Goal: Task Accomplishment & Management: Use online tool/utility

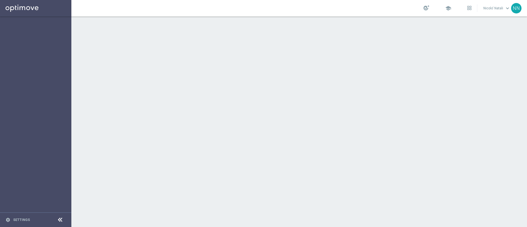
click at [75, 120] on div at bounding box center [299, 121] width 456 height 211
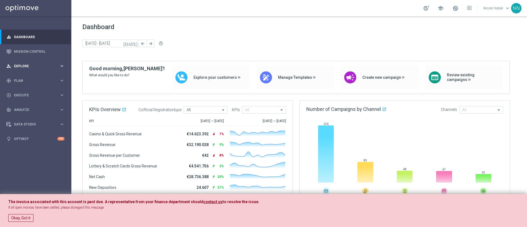
click at [20, 62] on div "person_search Explore keyboard_arrow_right" at bounding box center [35, 66] width 71 height 15
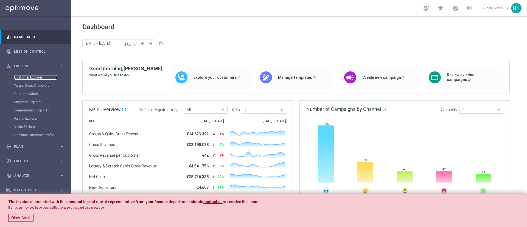
click at [21, 75] on link "Customer Explorer" at bounding box center [35, 77] width 43 height 4
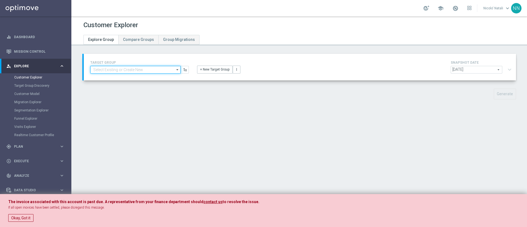
click at [113, 69] on input at bounding box center [135, 70] width 90 height 8
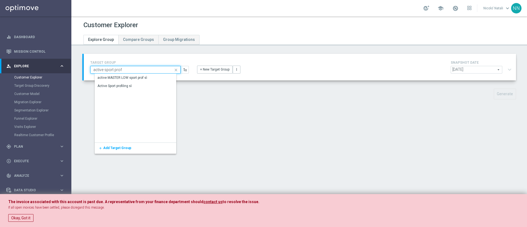
drag, startPoint x: 113, startPoint y: 69, endPoint x: 135, endPoint y: 70, distance: 21.7
click at [135, 70] on input "active sport prof" at bounding box center [135, 70] width 90 height 8
type input "active sport prof"
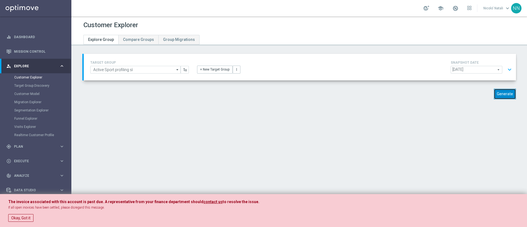
click at [506, 93] on button "Generate" at bounding box center [505, 94] width 22 height 11
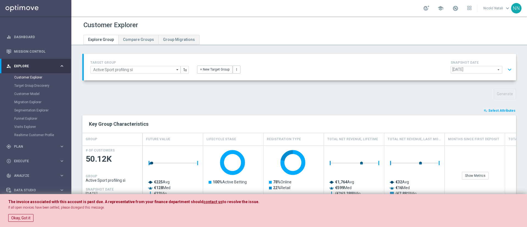
click at [483, 108] on button "playlist_add_check Select Attributes" at bounding box center [499, 111] width 33 height 6
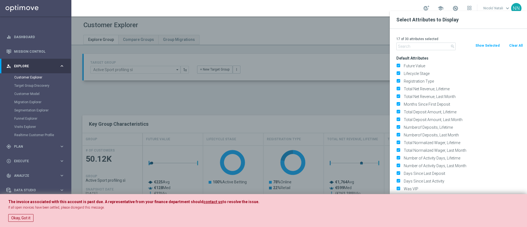
click at [515, 44] on button "Clear All" at bounding box center [516, 46] width 15 height 6
checkbox input "false"
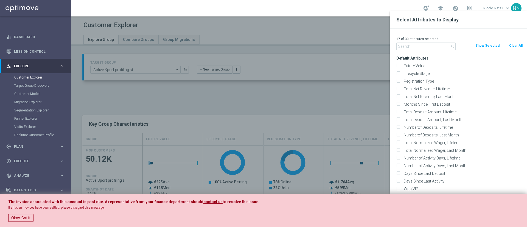
checkbox input "false"
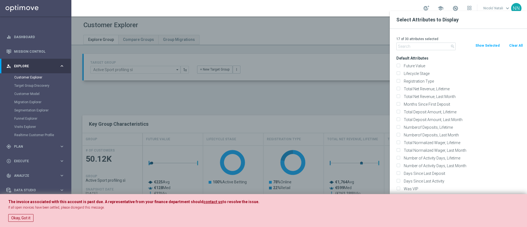
checkbox input "false"
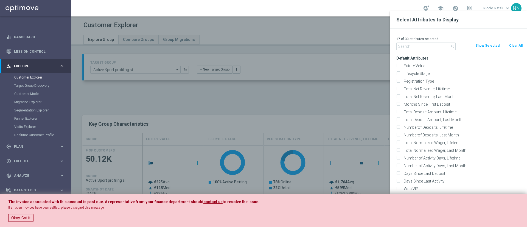
checkbox input "false"
click at [422, 49] on input "text" at bounding box center [426, 47] width 59 height 8
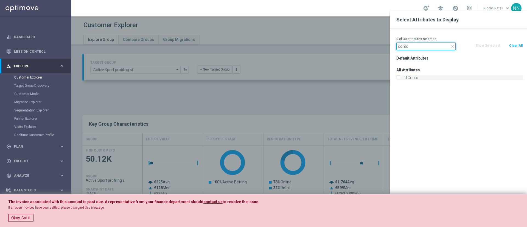
type input "conto"
click at [402, 76] on label "Id Conto" at bounding box center [462, 77] width 121 height 5
click at [399, 77] on input "Id Conto" at bounding box center [399, 79] width 4 height 4
checkbox input "true"
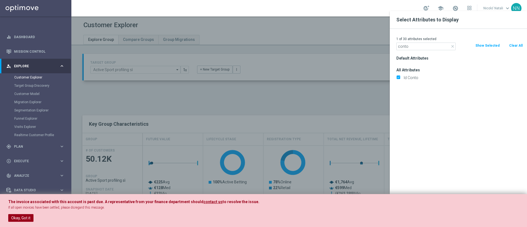
click at [22, 216] on button "Okay, Got it" at bounding box center [20, 218] width 25 height 8
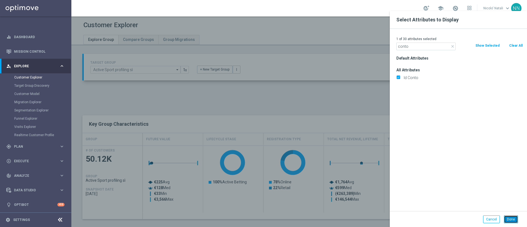
click at [506, 217] on button "Done" at bounding box center [511, 220] width 14 height 8
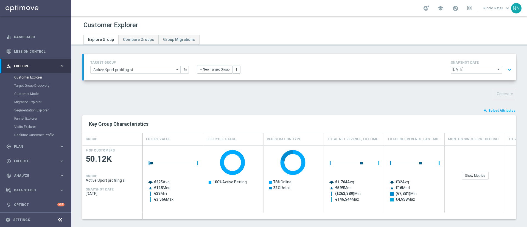
type input "Search"
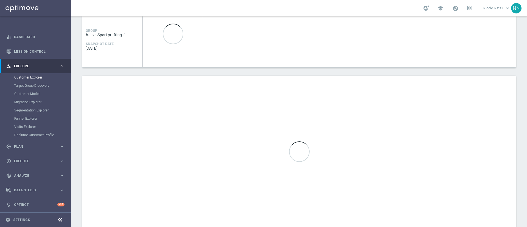
scroll to position [160, 0]
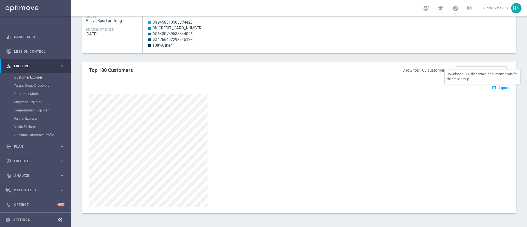
click at [492, 87] on icon "open_in_browser" at bounding box center [495, 87] width 6 height 4
click at [499, 89] on span "Export" at bounding box center [504, 88] width 10 height 4
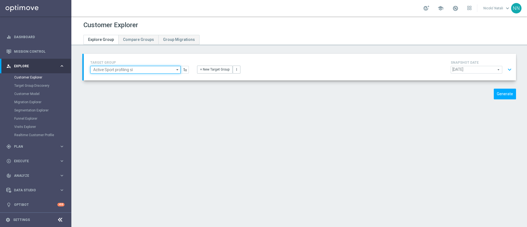
click at [154, 70] on input "Active Sport profiling sì" at bounding box center [135, 70] width 90 height 8
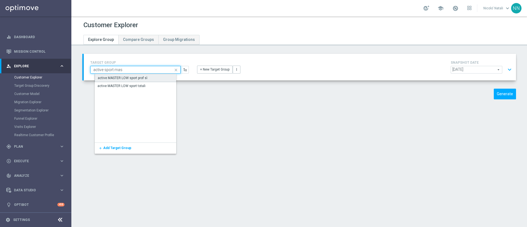
type input "active MASTER LOW sport prof sì"
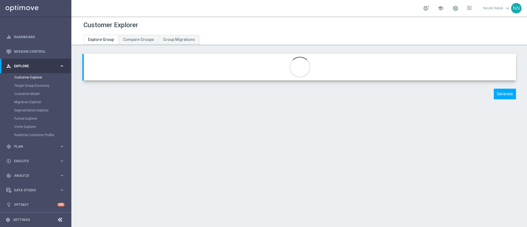
type input "Active BETTING Master low luglio"
click at [497, 96] on button "Generate" at bounding box center [505, 94] width 22 height 11
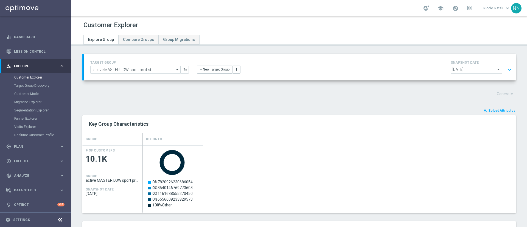
click at [494, 105] on div "TARGET GROUP active MASTER LOW sport prof sì active MASTER LOW sport prof sì ar…" at bounding box center [299, 157] width 456 height 207
click at [494, 108] on button "playlist_add_check Select Attributes" at bounding box center [499, 111] width 33 height 6
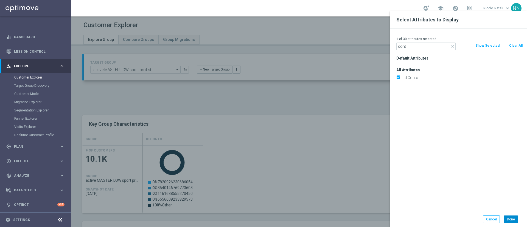
type input "cont"
click at [512, 218] on button "Done" at bounding box center [511, 220] width 14 height 8
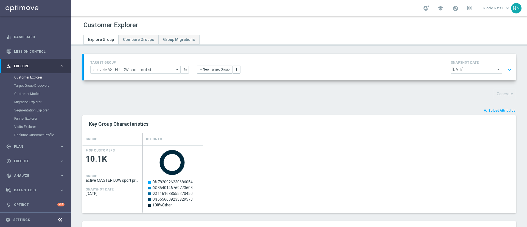
scroll to position [39, 0]
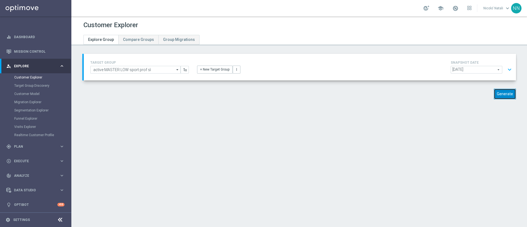
click at [501, 97] on button "Generate" at bounding box center [505, 94] width 22 height 11
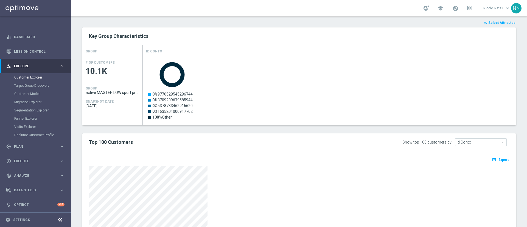
scroll to position [88, 0]
click at [499, 162] on button "open_in_browser Export" at bounding box center [500, 159] width 18 height 7
